Goal: Book appointment/travel/reservation

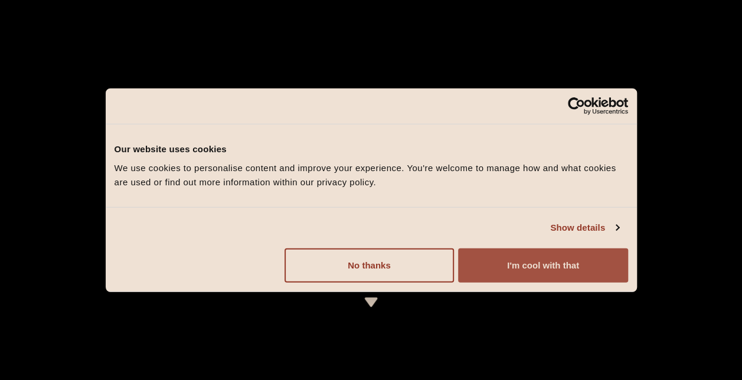
click at [514, 259] on button "I'm cool with that" at bounding box center [542, 265] width 169 height 34
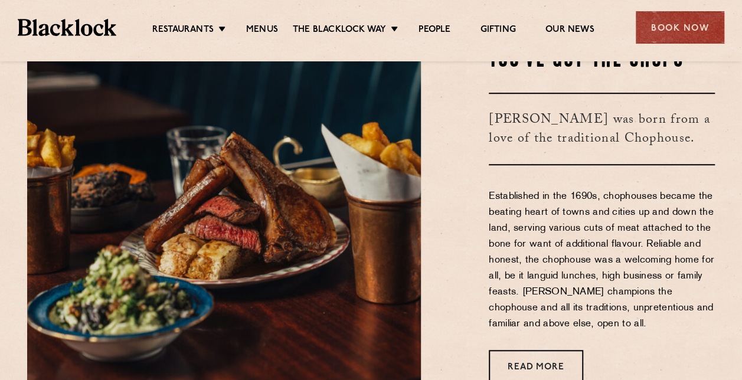
scroll to position [418, 0]
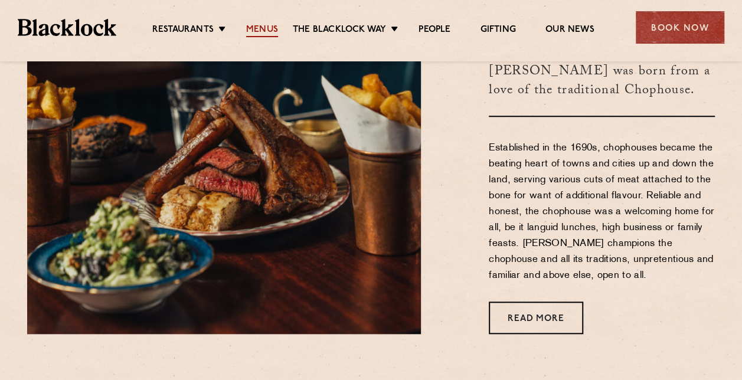
click at [254, 27] on link "Menus" at bounding box center [262, 30] width 32 height 13
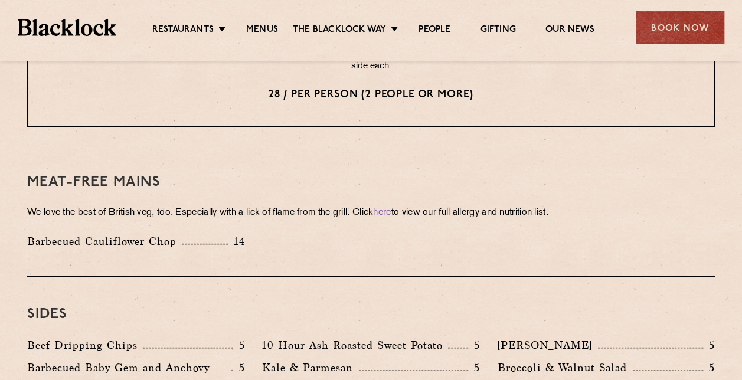
scroll to position [1596, 0]
click at [674, 19] on div "Book Now" at bounding box center [679, 27] width 88 height 32
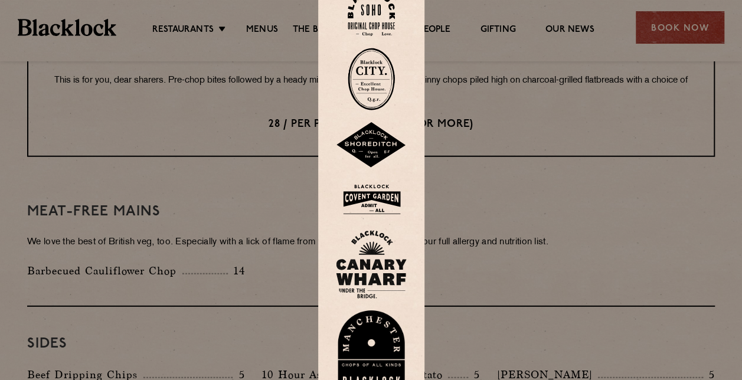
scroll to position [1565, 0]
click at [385, 15] on img at bounding box center [370, 13] width 47 height 48
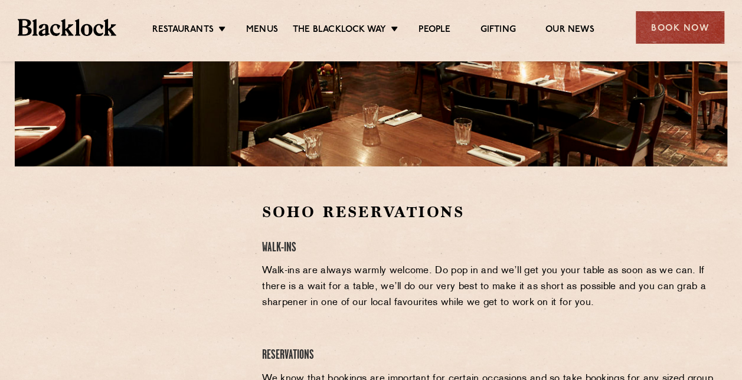
scroll to position [399, 0]
